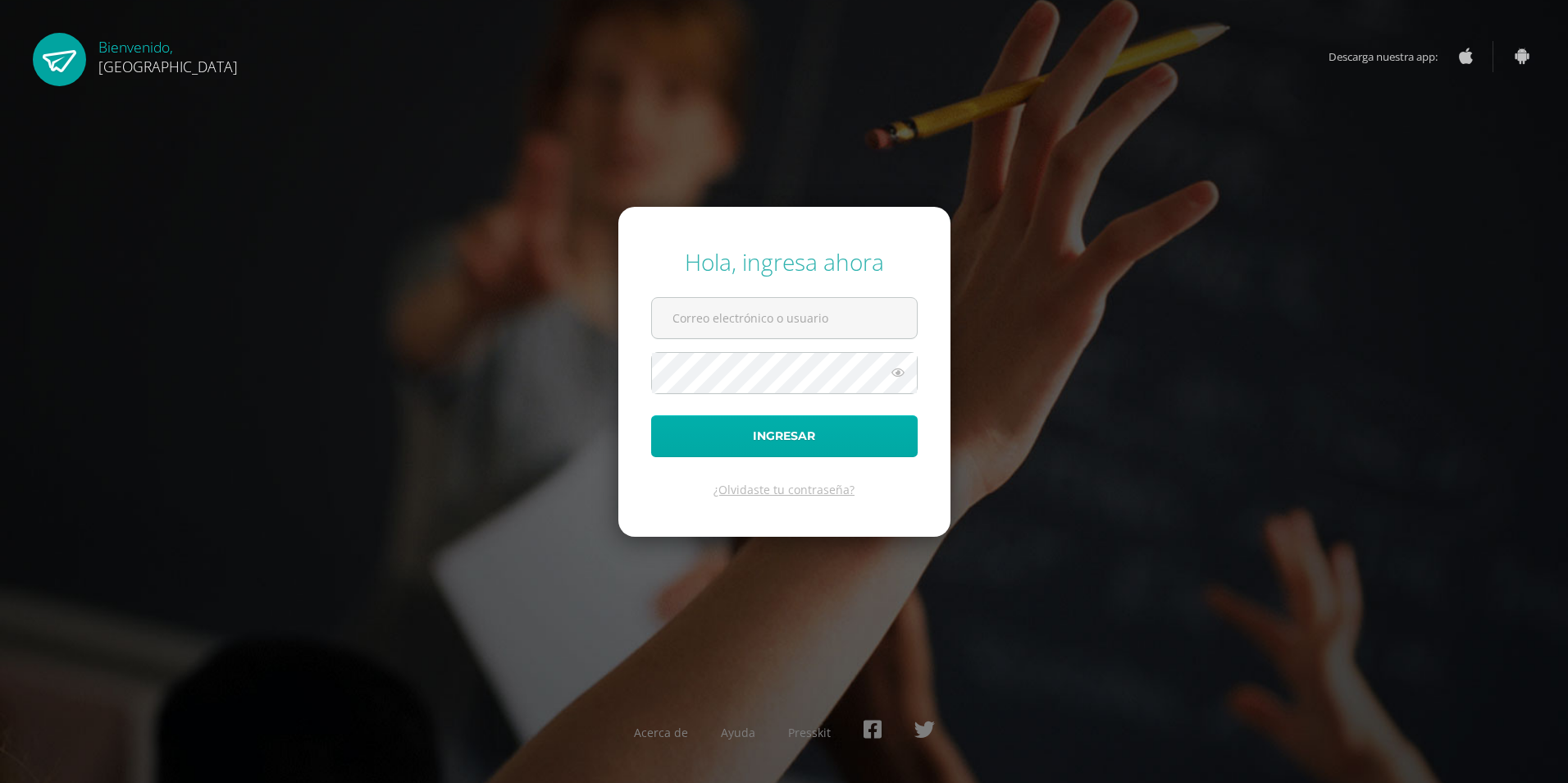
type input "[EMAIL_ADDRESS][DOMAIN_NAME]"
click at [723, 441] on button "Ingresar" at bounding box center [784, 436] width 266 height 42
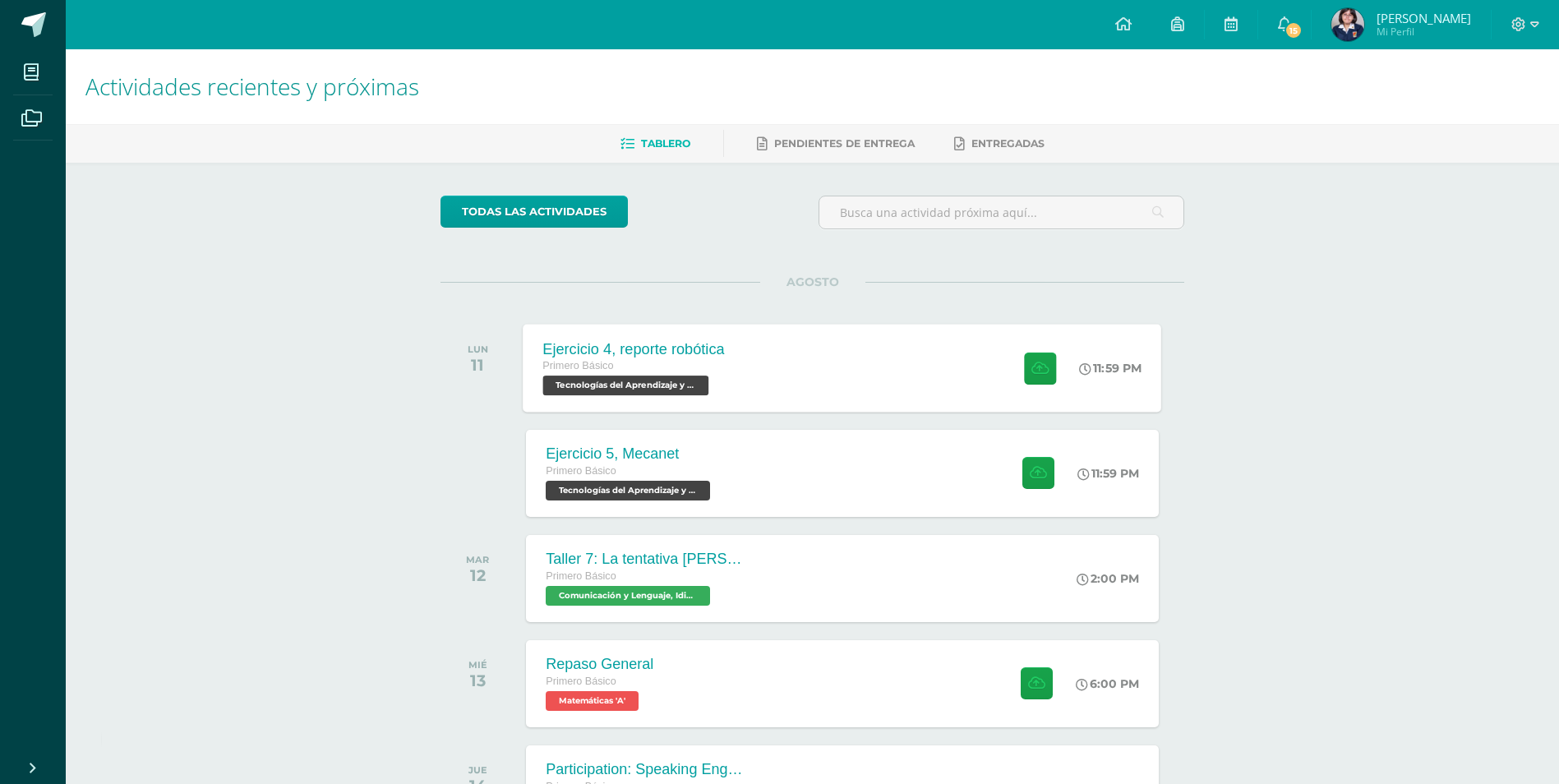
click at [765, 378] on div "Ejercicio 4, reporte robótica Primero Básico Tecnologías del Aprendizaje y la C…" at bounding box center [843, 368] width 639 height 88
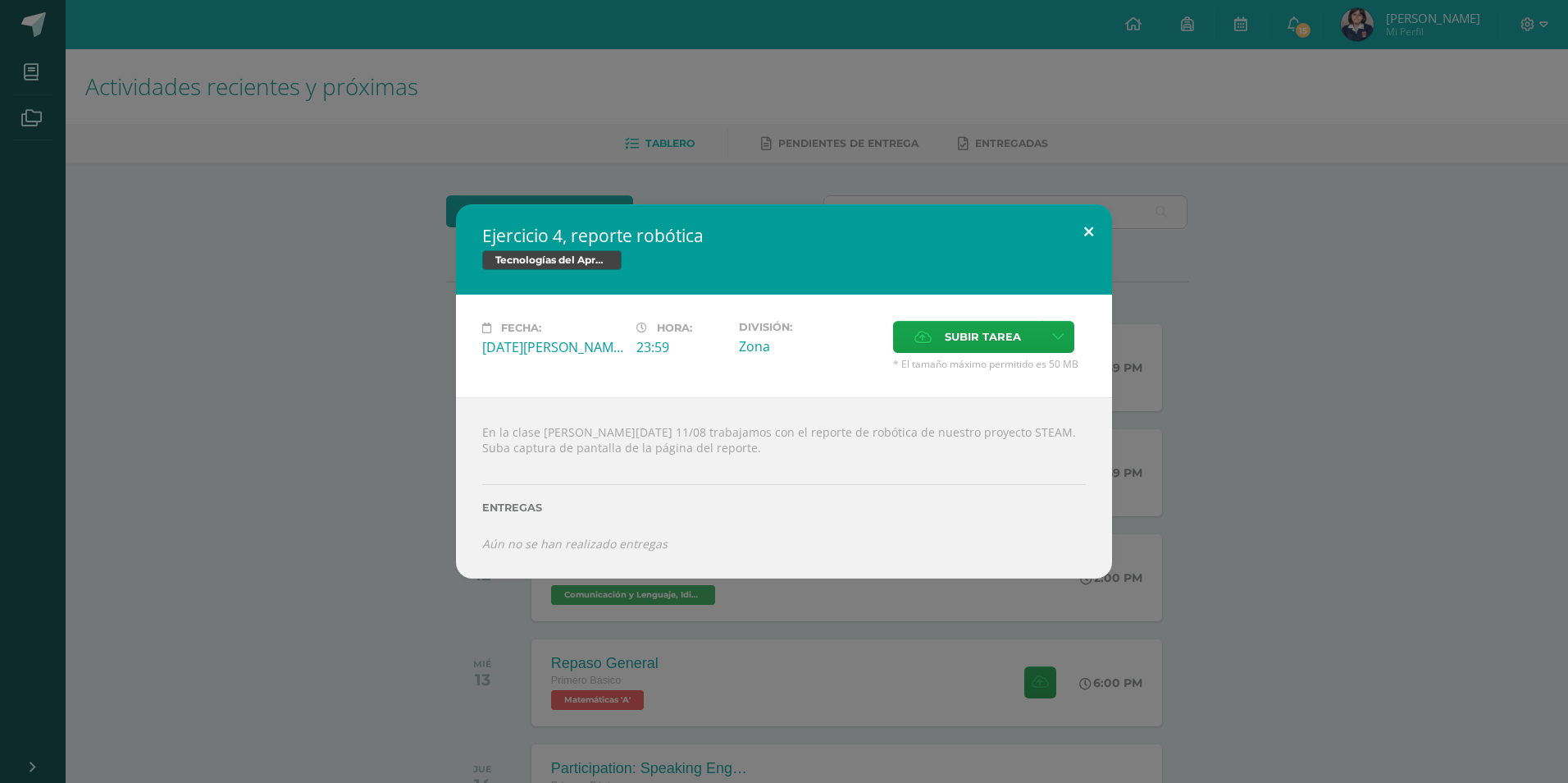
click at [1101, 228] on button at bounding box center [1089, 233] width 47 height 56
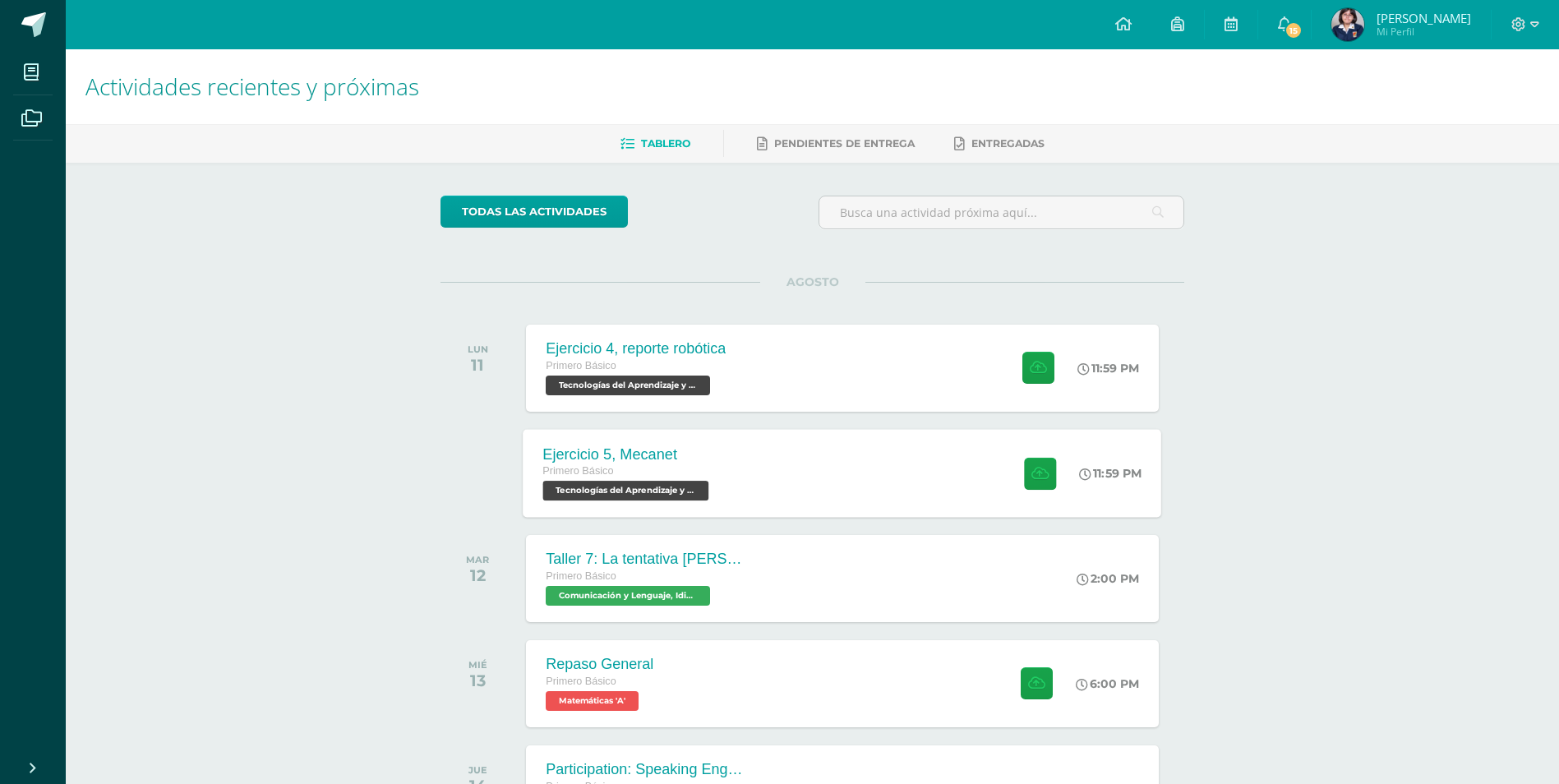
click at [800, 500] on div "Ejercicio 5, Mecanet Primero Básico Tecnologías del Aprendizaje y la Comunicaci…" at bounding box center [843, 473] width 639 height 88
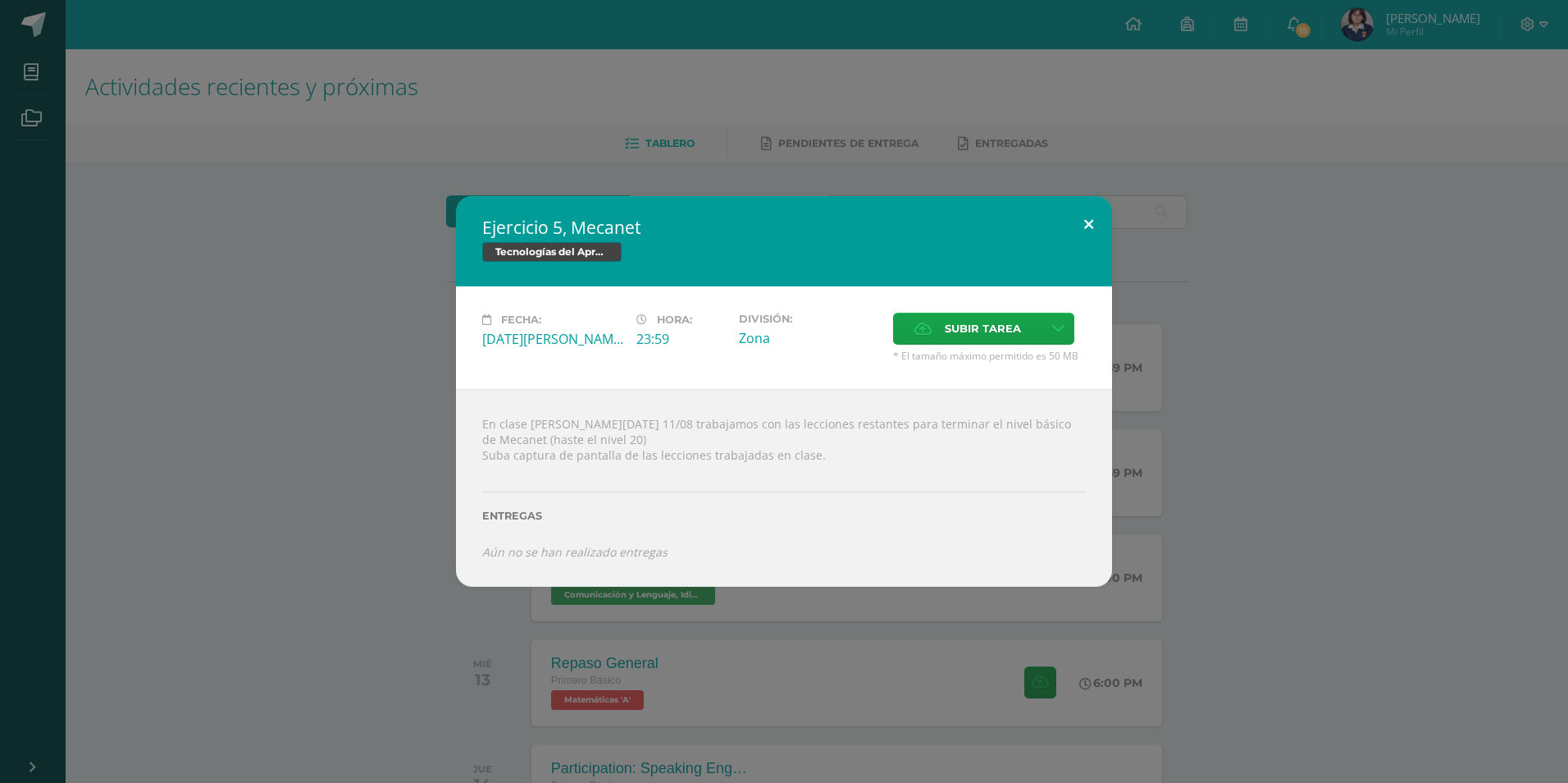
click at [1092, 225] on button at bounding box center [1089, 224] width 47 height 56
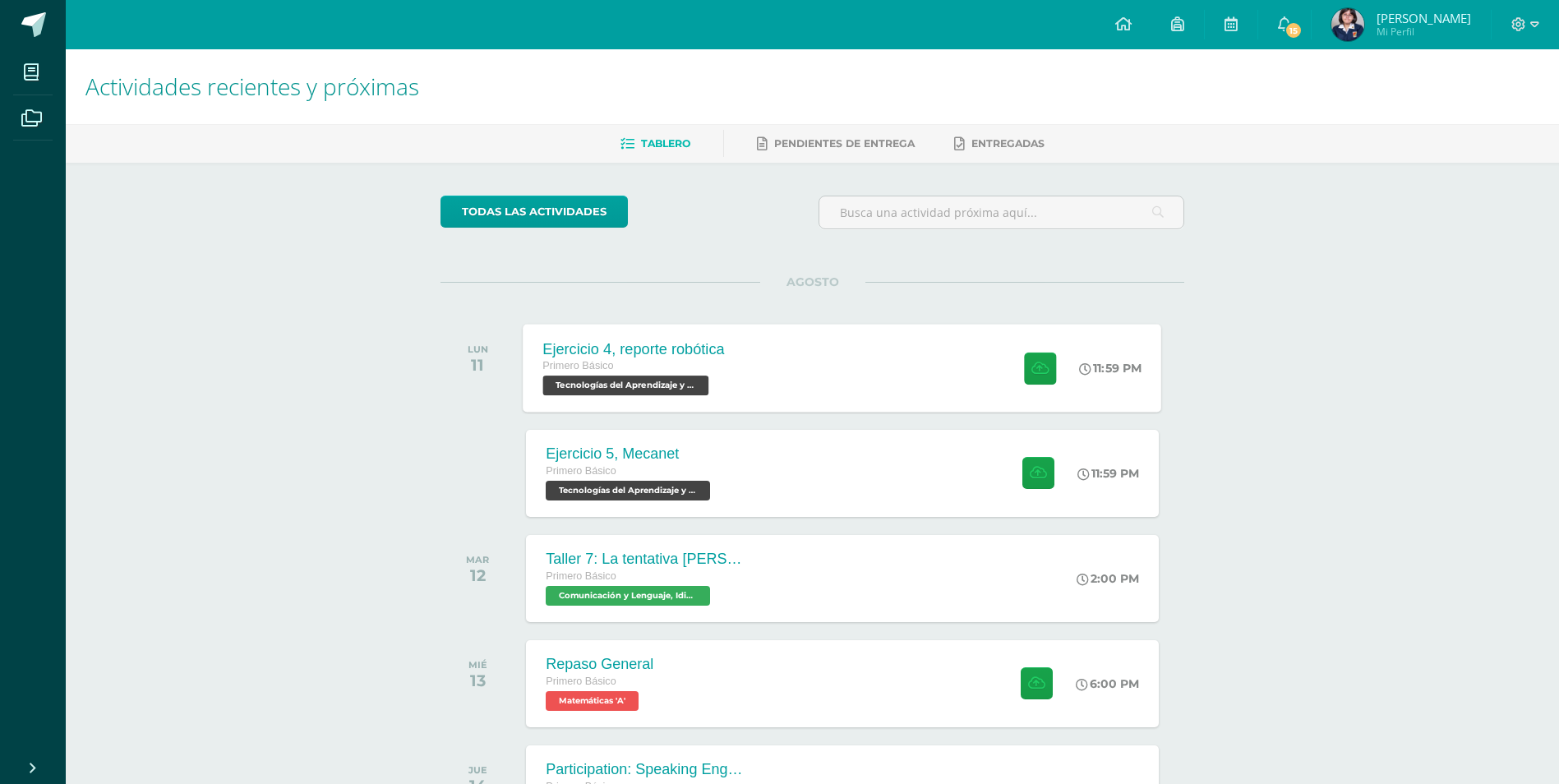
click at [728, 365] on div "Ejercicio 4, reporte robótica Primero Básico Tecnologías del Aprendizaje y la C…" at bounding box center [635, 368] width 222 height 88
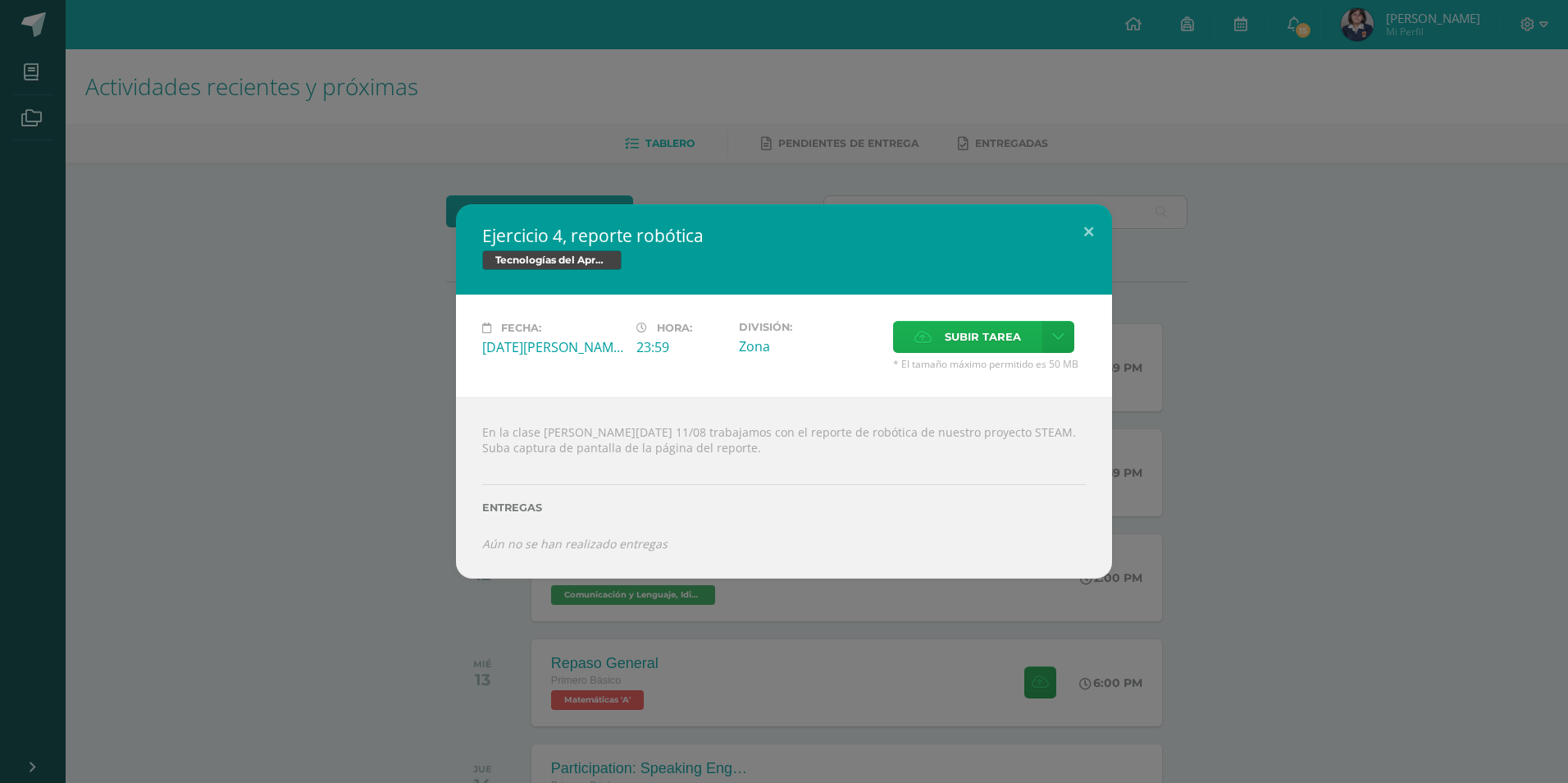
click at [995, 339] on span "Subir tarea" at bounding box center [983, 337] width 76 height 30
click at [0, 0] on input "Subir tarea" at bounding box center [0, 0] width 0 height 0
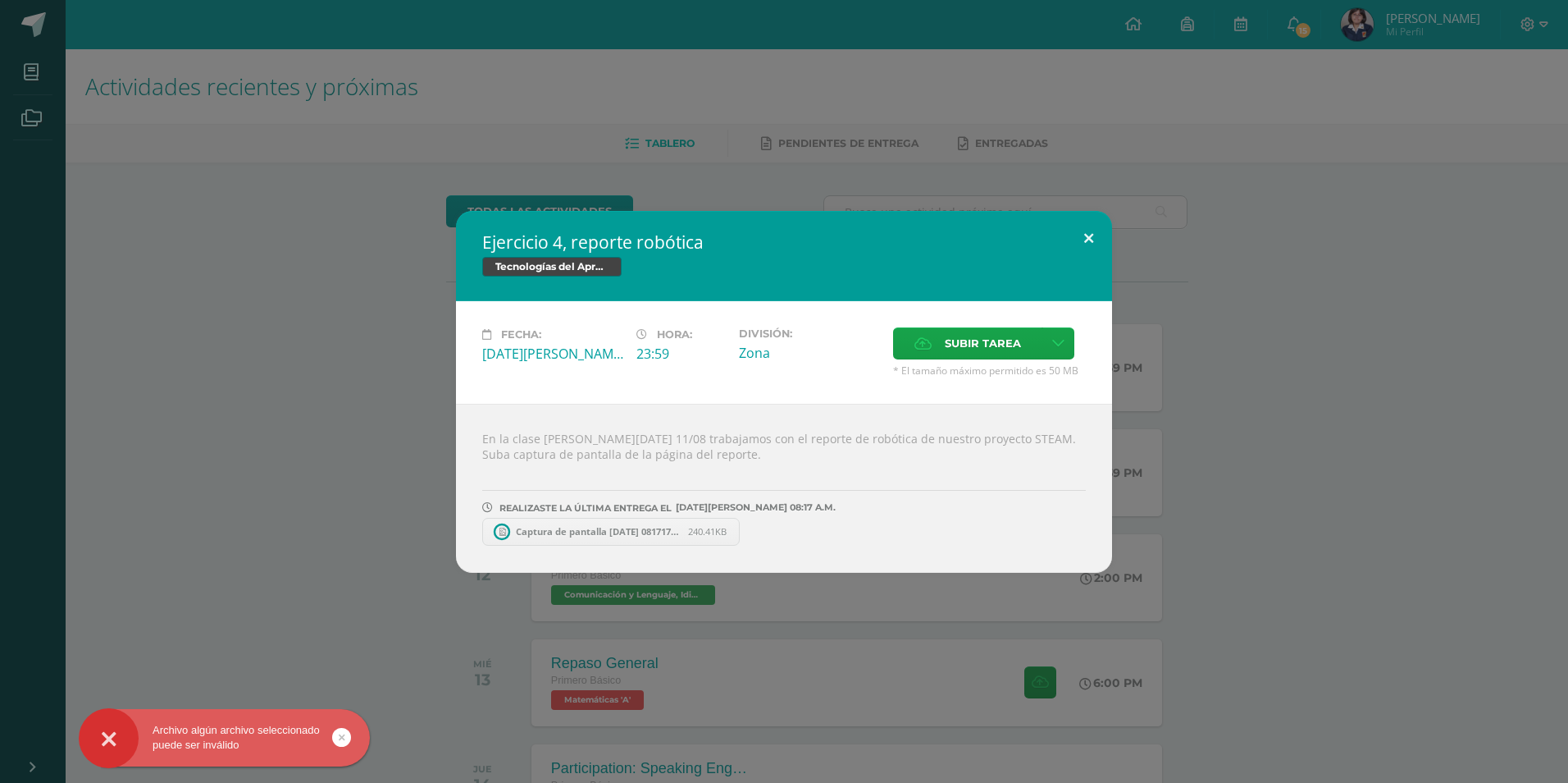
click at [1077, 239] on button at bounding box center [1089, 239] width 47 height 56
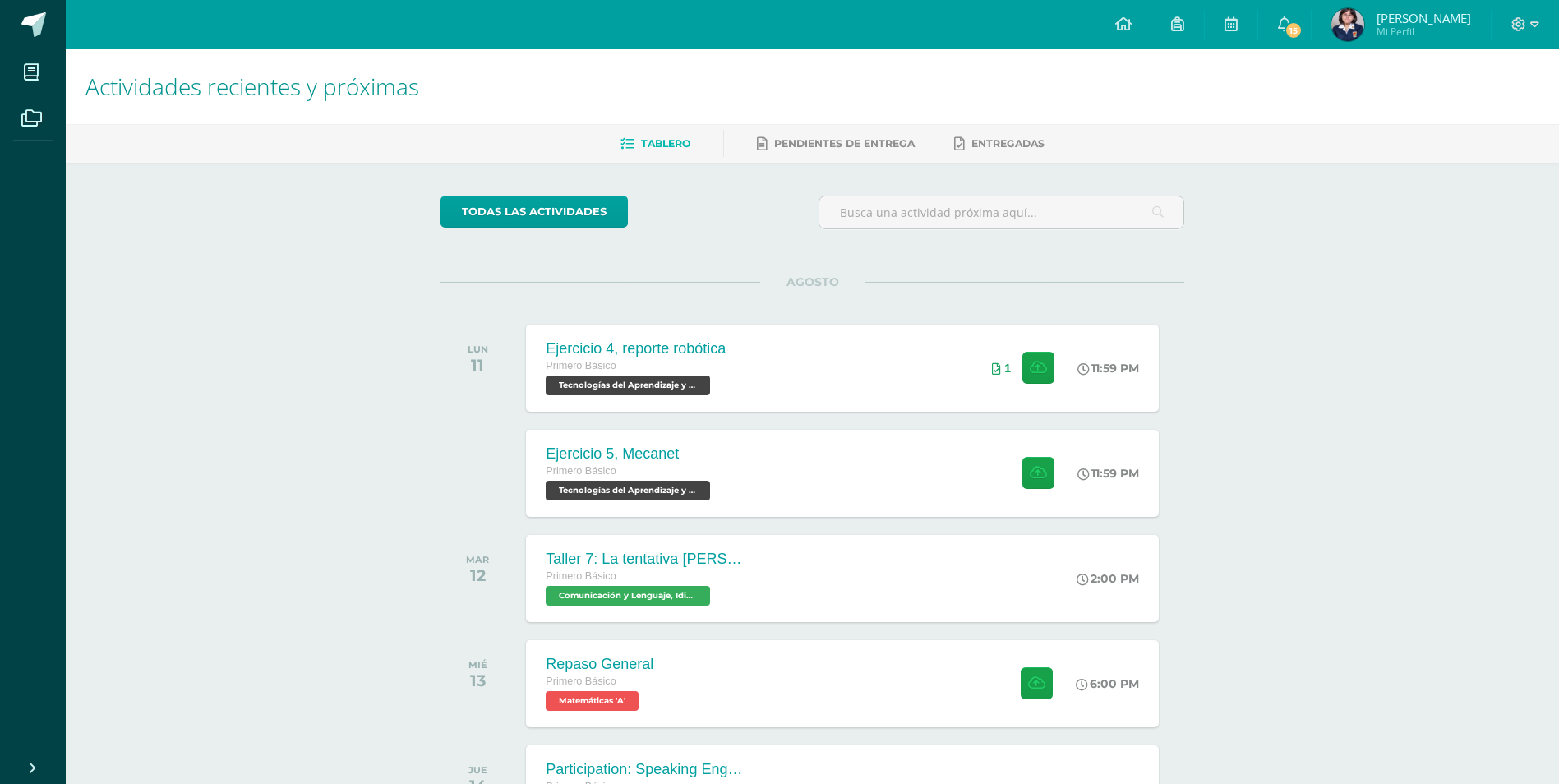
click at [344, 432] on div "Actividades recientes y próximas Tablero Pendientes de entrega Entregadas todas…" at bounding box center [812, 545] width 1493 height 992
